Goal: Book appointment/travel/reservation

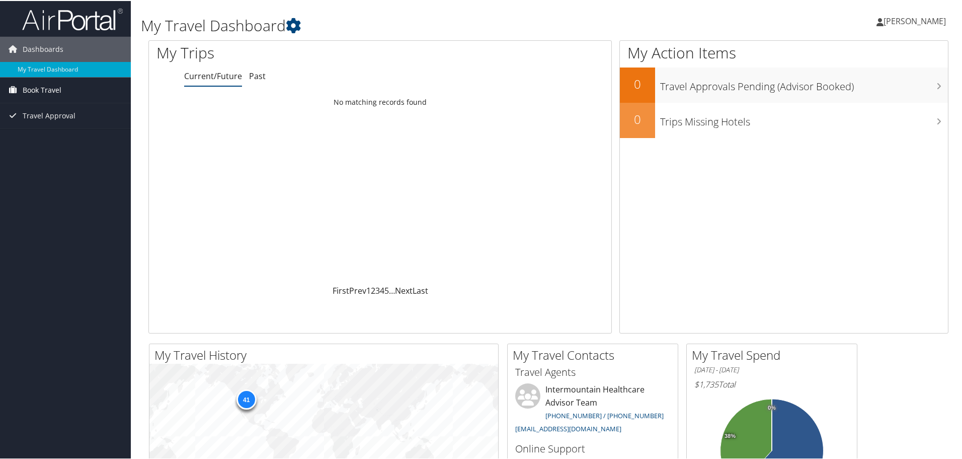
click at [35, 86] on span "Book Travel" at bounding box center [42, 89] width 39 height 25
click at [39, 120] on link "Book/Manage Online Trips" at bounding box center [65, 124] width 131 height 15
